Goal: Navigation & Orientation: Find specific page/section

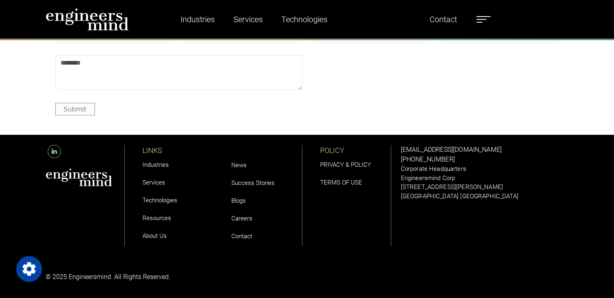
scroll to position [2683, 0]
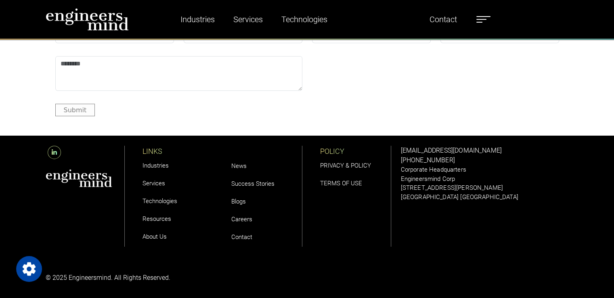
click at [238, 218] on link "Careers" at bounding box center [241, 219] width 21 height 7
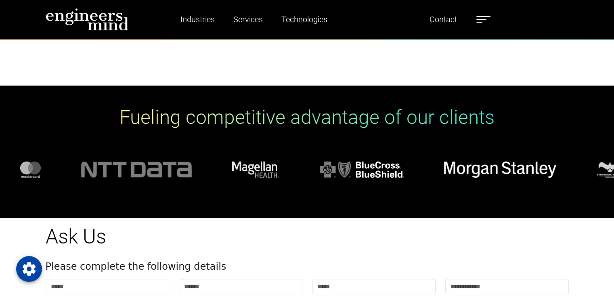
scroll to position [2706, 0]
